Goal: Information Seeking & Learning: Learn about a topic

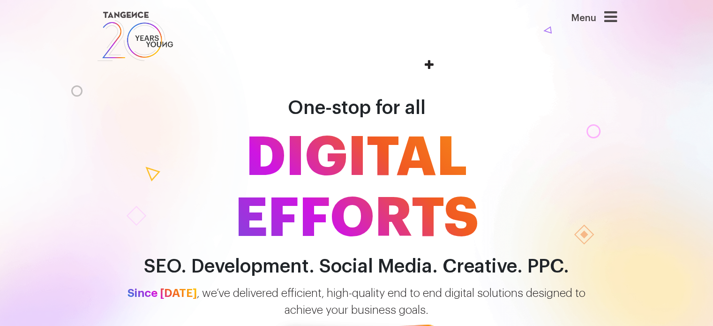
click at [609, 16] on icon at bounding box center [610, 16] width 13 height 15
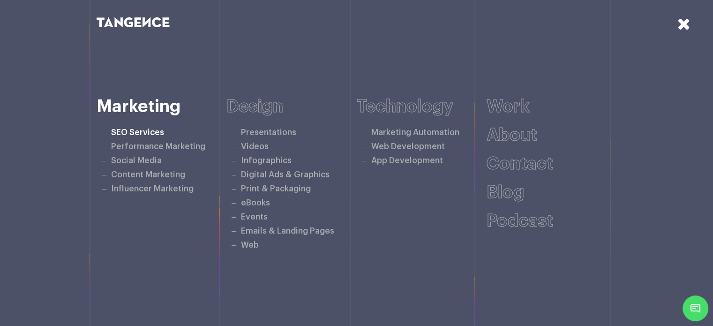
click at [132, 131] on link "SEO Services" at bounding box center [137, 132] width 53 height 8
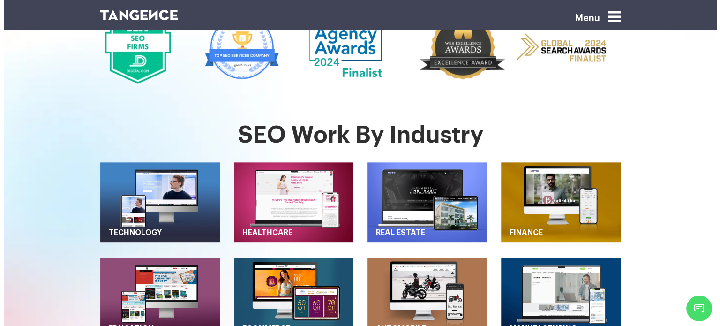
scroll to position [430, 0]
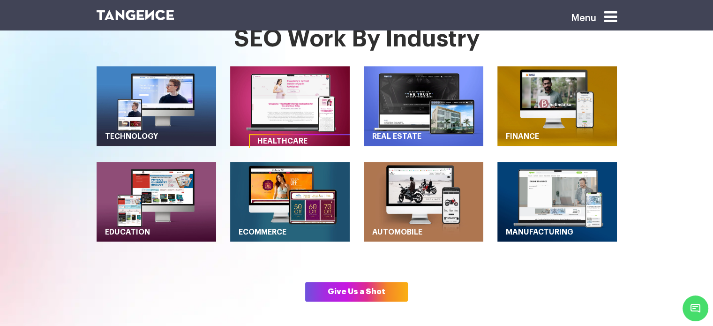
click at [295, 73] on img "button" at bounding box center [290, 106] width 120 height 80
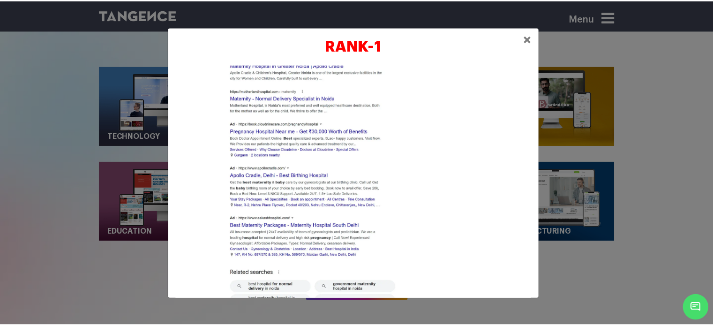
scroll to position [682, 0]
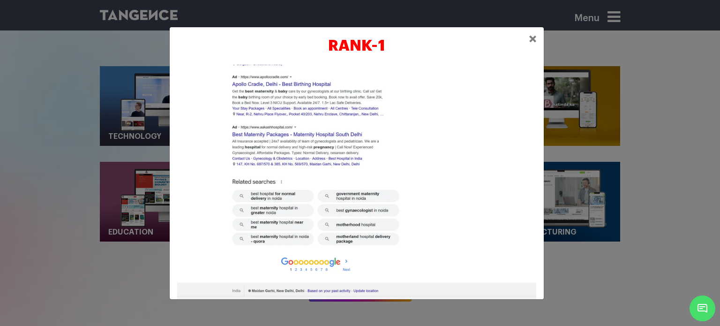
click at [648, 132] on div "RANK-1 ×" at bounding box center [360, 163] width 720 height 326
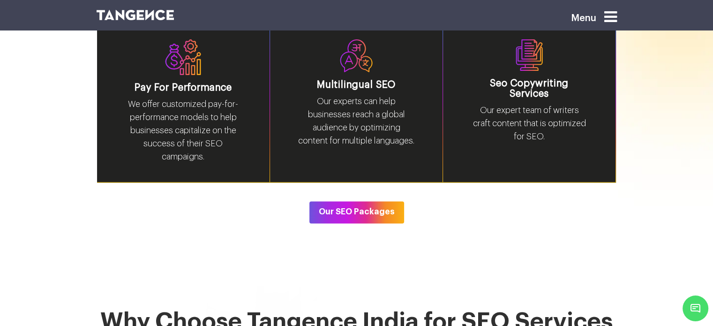
scroll to position [1513, 0]
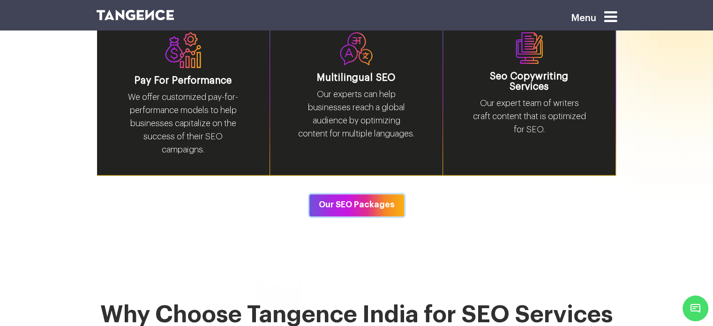
click at [389, 194] on button "Our SEO Packages" at bounding box center [356, 205] width 95 height 22
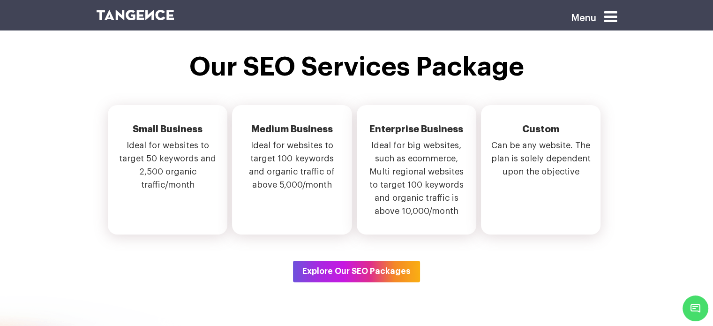
scroll to position [3313, 0]
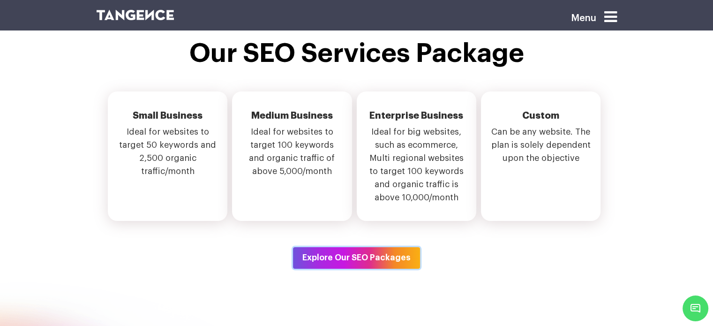
click at [353, 262] on button "Explore Our SEO Packages" at bounding box center [356, 258] width 127 height 22
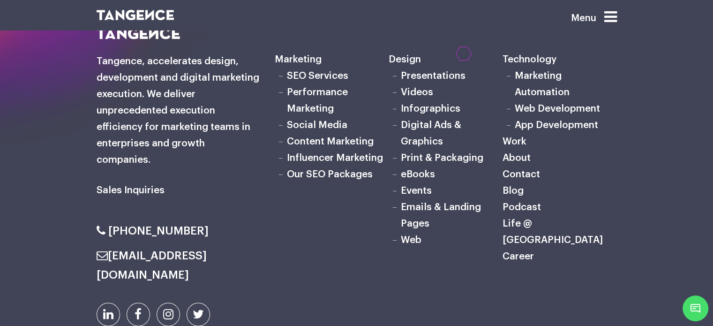
scroll to position [1823, 0]
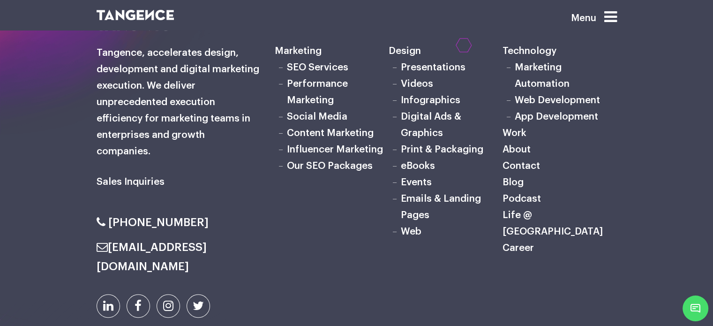
drag, startPoint x: 720, startPoint y: 100, endPoint x: 720, endPoint y: 270, distance: 169.7
